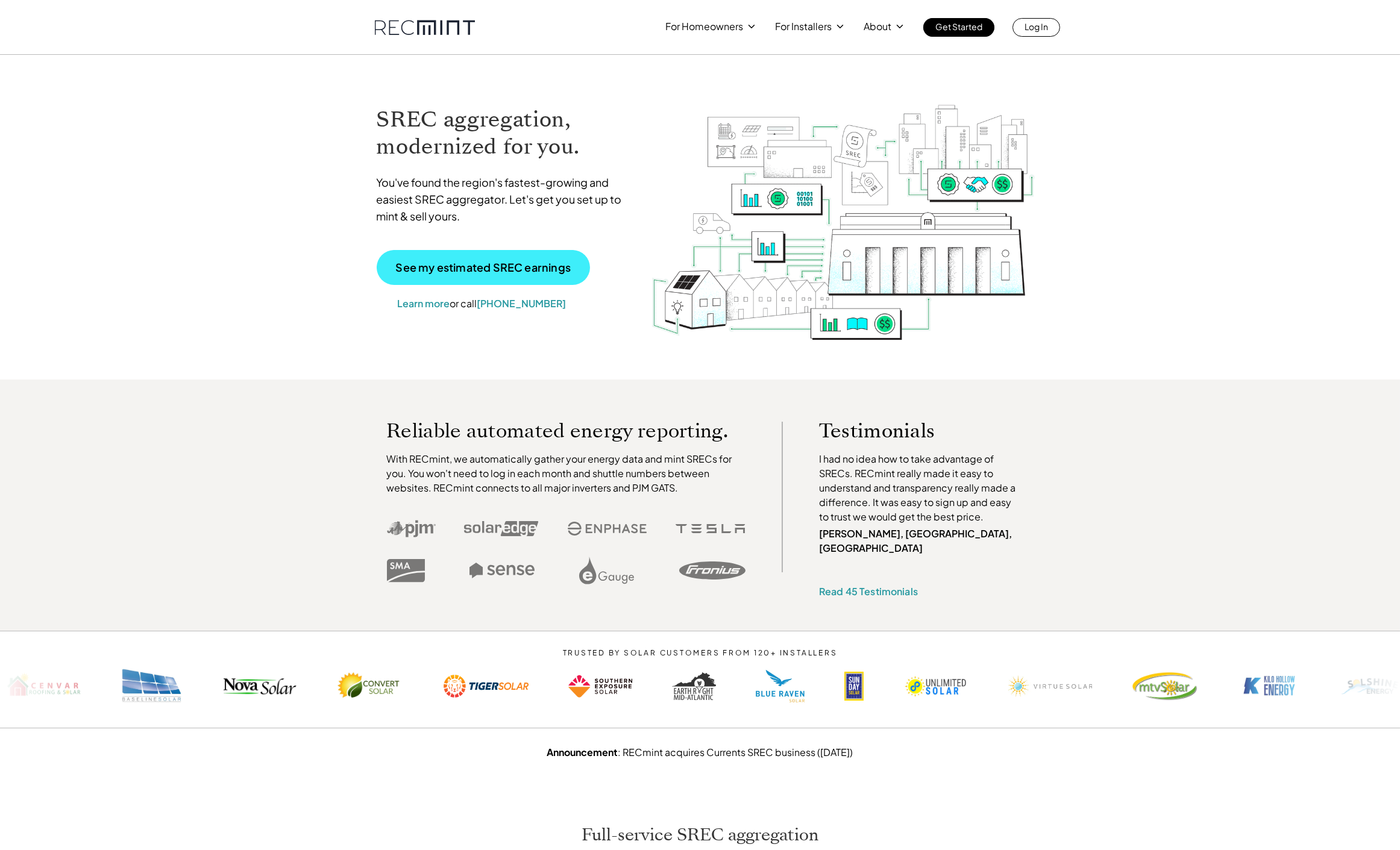
click at [486, 264] on p "See my estimated SREC earnings" at bounding box center [484, 267] width 174 height 11
click at [1042, 25] on p "Log In" at bounding box center [1036, 27] width 23 height 17
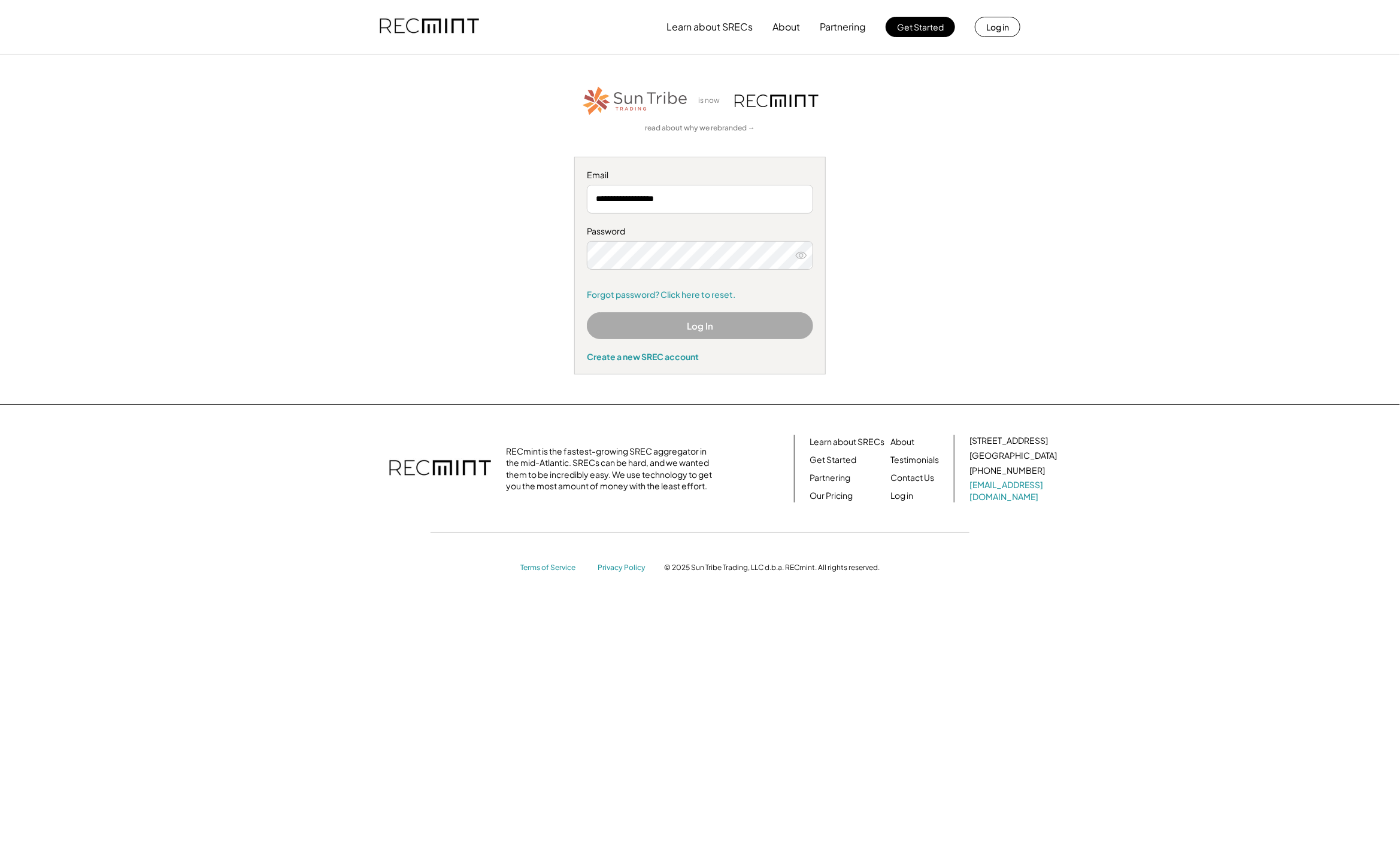
click at [733, 322] on button "Log In" at bounding box center [700, 326] width 226 height 27
click at [669, 323] on button "Log In" at bounding box center [700, 326] width 226 height 27
click at [693, 323] on button "Log In" at bounding box center [700, 326] width 226 height 27
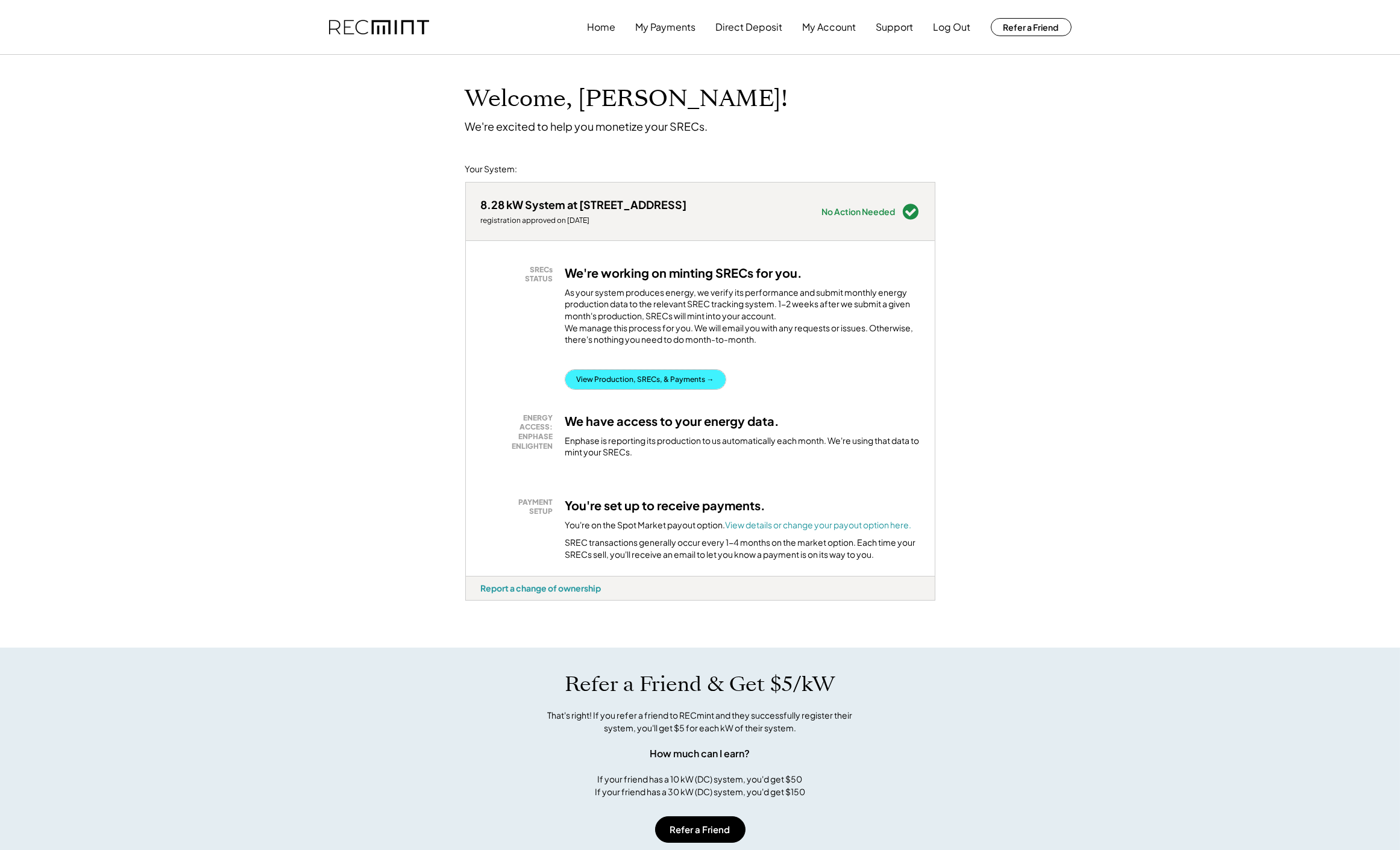
click at [649, 390] on button "View Production, SRECs, & Payments →" at bounding box center [645, 379] width 160 height 19
